Goal: Information Seeking & Learning: Learn about a topic

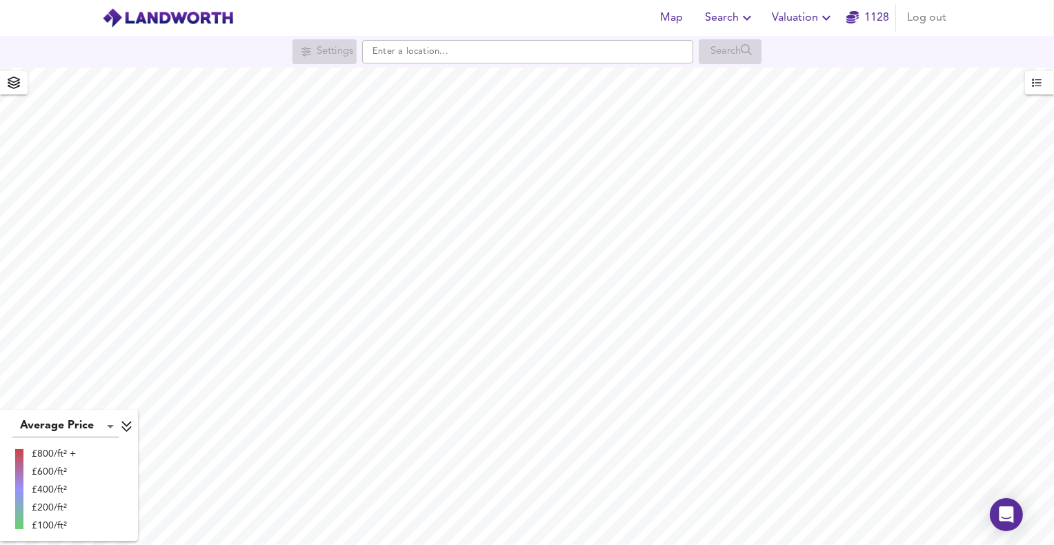
click at [462, 66] on div "Settings Search" at bounding box center [527, 52] width 1054 height 32
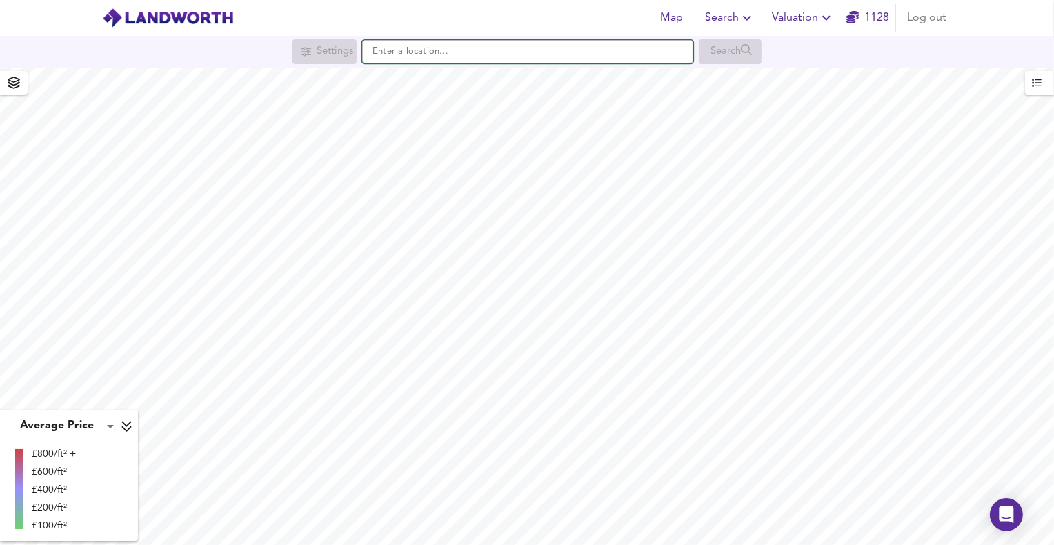
click at [457, 57] on input "text" at bounding box center [527, 51] width 331 height 23
paste input "WR11 2BB"
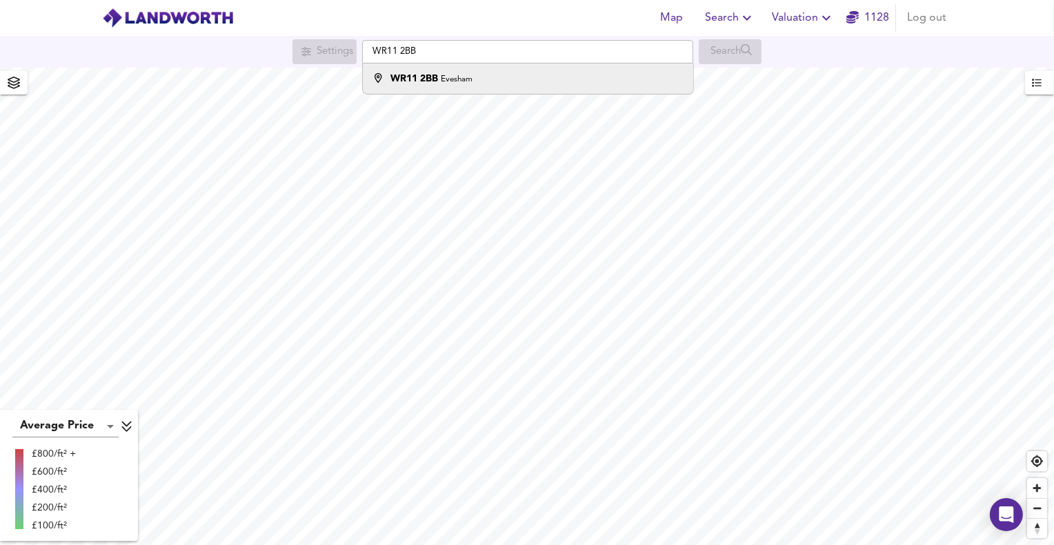
click at [429, 83] on strong "WR11 2BB" at bounding box center [415, 79] width 48 height 10
type input "Evesham WR11 2BB"
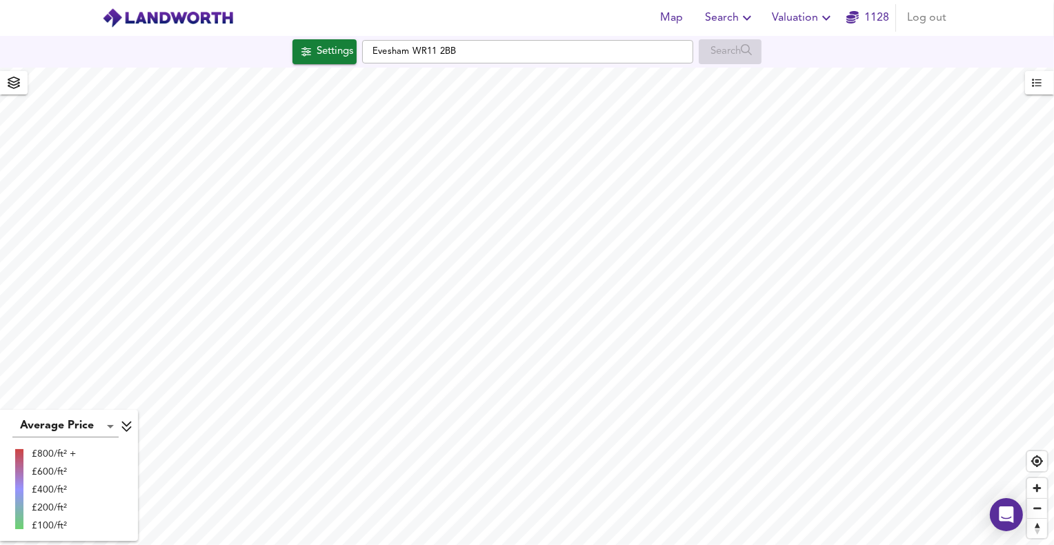
checkbox input "false"
checkbox input "true"
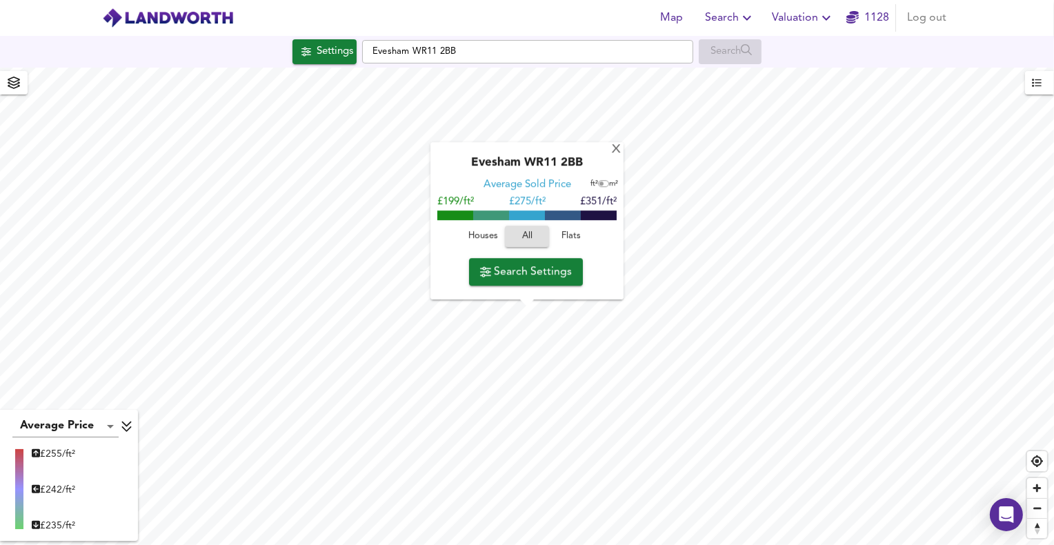
click at [487, 239] on span "Houses" at bounding box center [482, 237] width 37 height 16
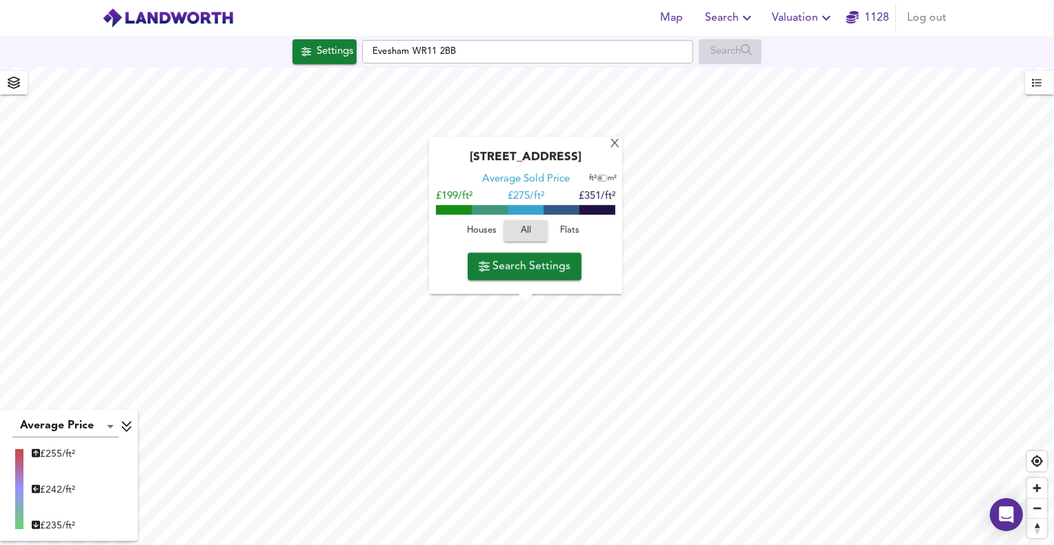
click at [469, 233] on span "Houses" at bounding box center [481, 232] width 37 height 16
